Goal: Information Seeking & Learning: Learn about a topic

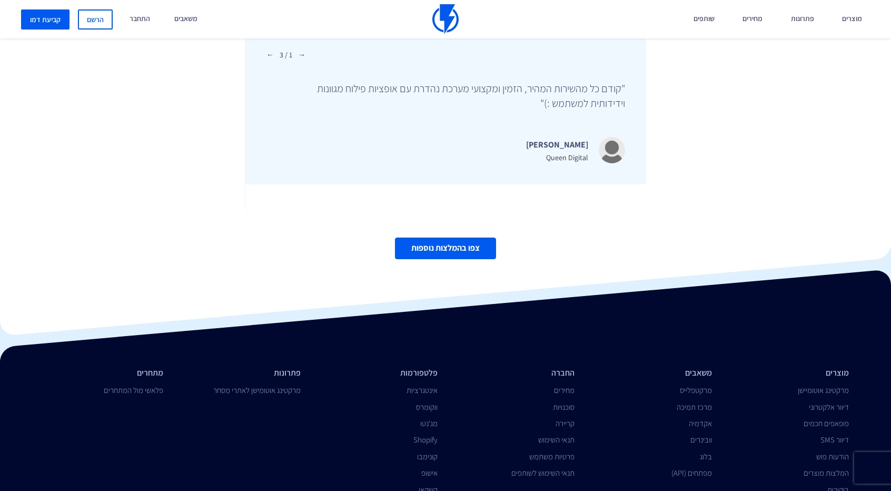
scroll to position [3596, 0]
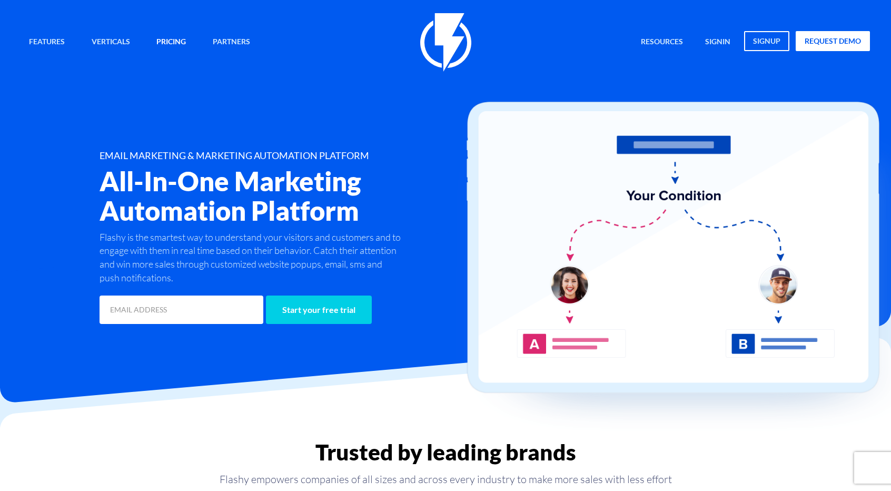
click at [156, 36] on link "Pricing" at bounding box center [170, 42] width 45 height 23
